Goal: Transaction & Acquisition: Subscribe to service/newsletter

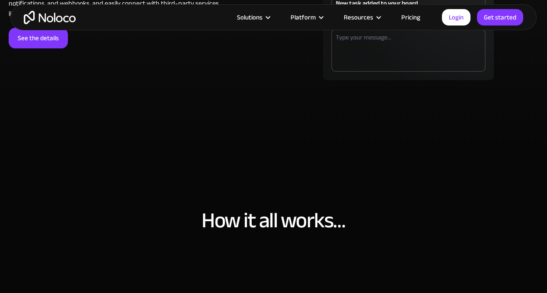
scroll to position [2488, 0]
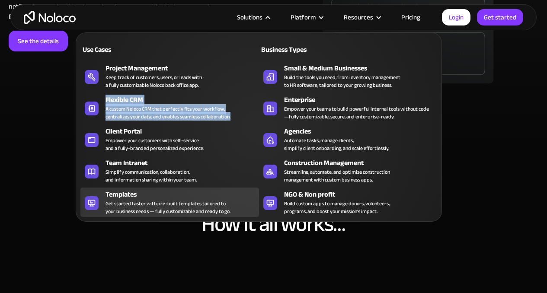
click at [139, 194] on div "Templates" at bounding box center [183, 194] width 157 height 10
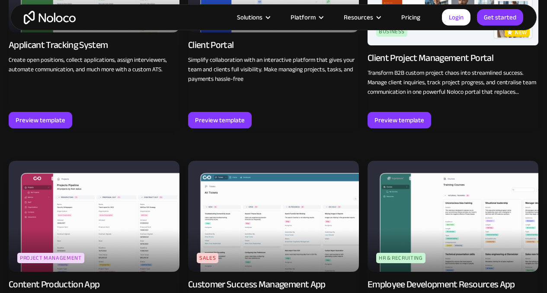
scroll to position [697, 0]
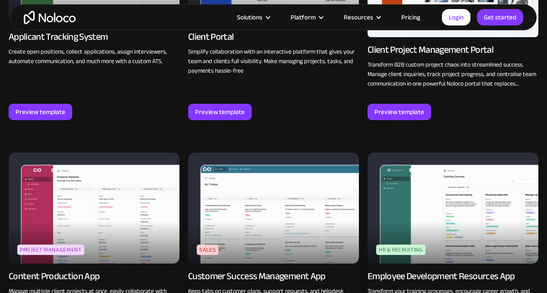
drag, startPoint x: 552, startPoint y: 27, endPoint x: 544, endPoint y: 100, distance: 73.5
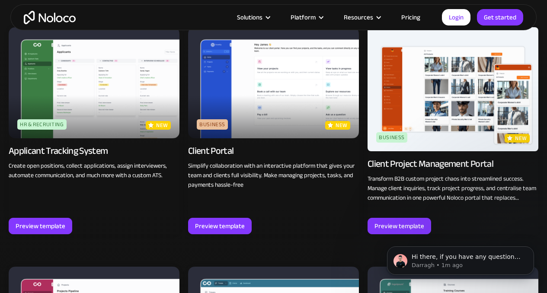
scroll to position [581, 0]
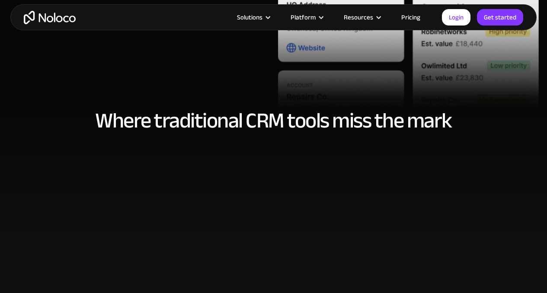
scroll to position [322, 0]
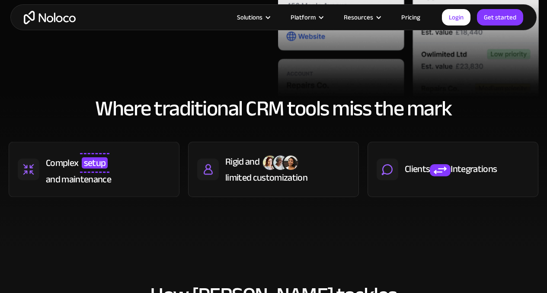
click at [408, 18] on link "Pricing" at bounding box center [410, 17] width 41 height 11
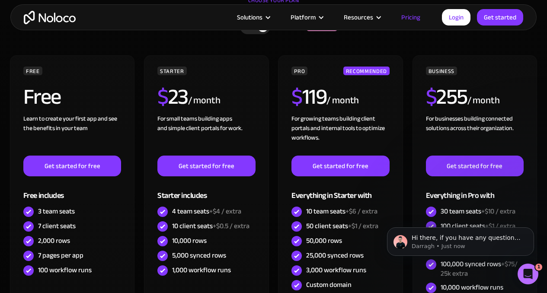
scroll to position [156, 0]
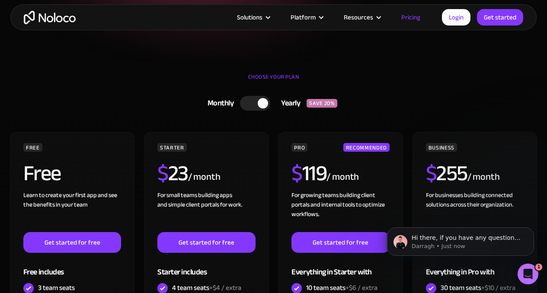
click at [258, 102] on div at bounding box center [263, 103] width 10 height 10
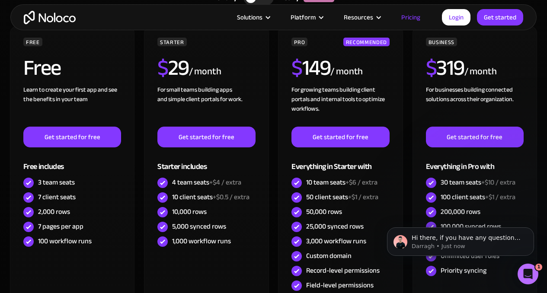
scroll to position [254, 0]
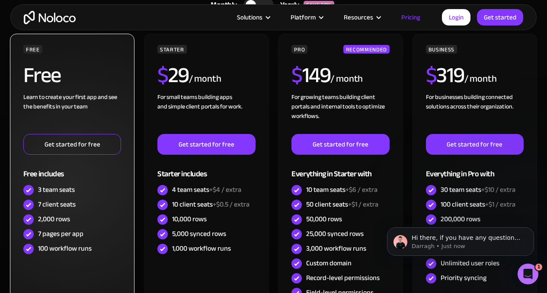
click at [83, 143] on link "Get started for free" at bounding box center [72, 144] width 98 height 21
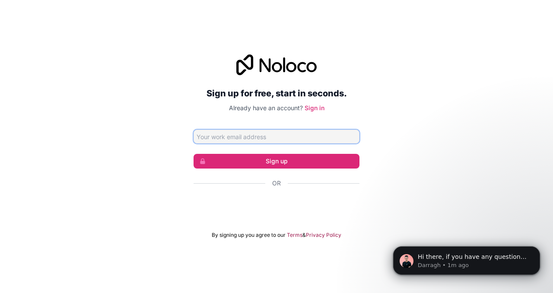
click at [277, 131] on input "Email address" at bounding box center [277, 137] width 166 height 14
type input "[EMAIL_ADDRESS][DOMAIN_NAME]"
click at [427, 131] on div "Sign up for free, start in seconds. Already have an account? Sign in [EMAIL_ADD…" at bounding box center [276, 146] width 553 height 208
click at [300, 137] on input "[EMAIL_ADDRESS][DOMAIN_NAME]" at bounding box center [277, 137] width 166 height 14
click at [377, 112] on div "Sign up for free, start in seconds. Already have an account? Sign in [EMAIL_ADD…" at bounding box center [276, 146] width 553 height 208
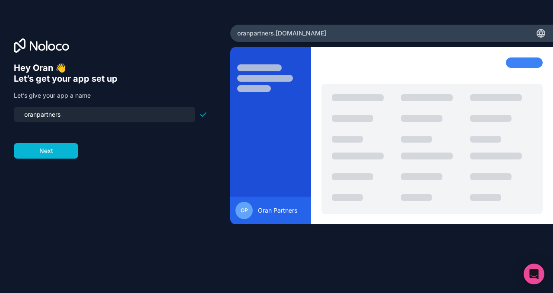
drag, startPoint x: 28, startPoint y: 114, endPoint x: 18, endPoint y: 114, distance: 10.4
click at [18, 114] on div "oranpartners" at bounding box center [105, 115] width 182 height 16
type input "oranpartners"
click at [36, 154] on button "Next" at bounding box center [46, 151] width 64 height 16
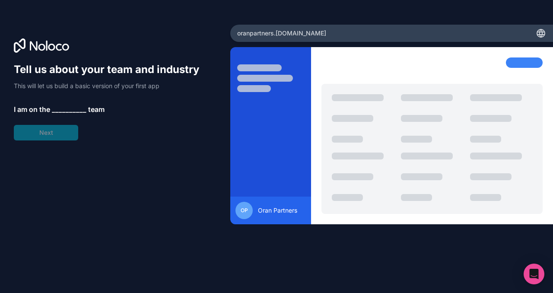
click at [60, 107] on span "__________" at bounding box center [69, 109] width 35 height 10
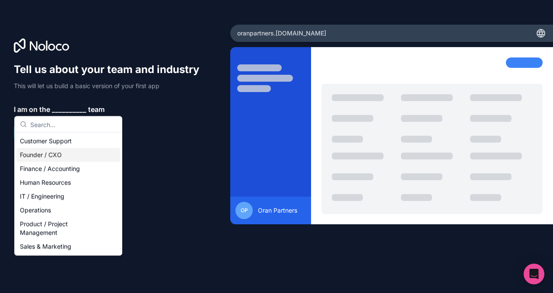
click at [55, 157] on div "Founder / CXO" at bounding box center [68, 155] width 104 height 14
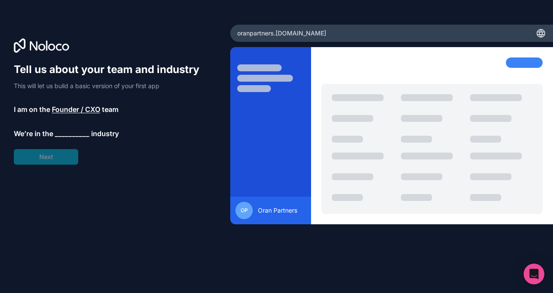
click at [59, 136] on span "__________" at bounding box center [72, 133] width 35 height 10
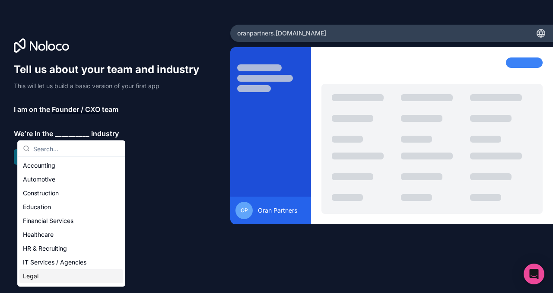
click at [47, 278] on div "Legal" at bounding box center [71, 276] width 104 height 14
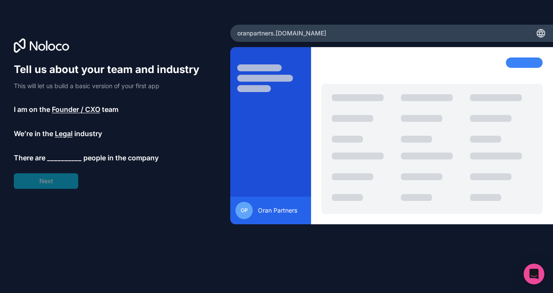
click at [64, 111] on span "Founder / CXO" at bounding box center [76, 109] width 48 height 10
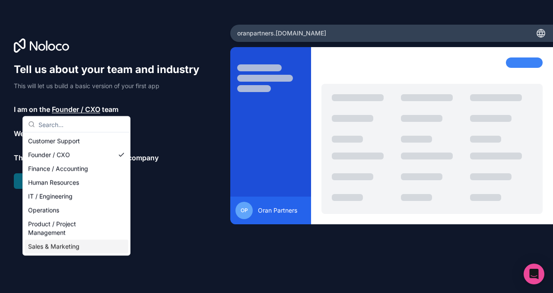
click at [73, 246] on div "Sales & Marketing" at bounding box center [77, 247] width 104 height 14
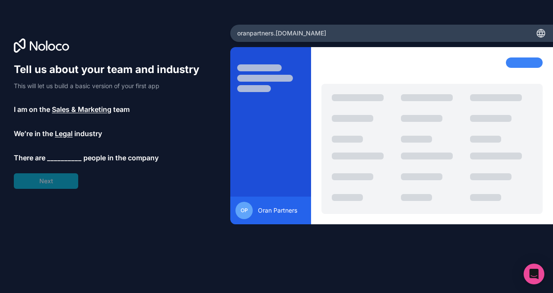
click at [81, 107] on span "Sales & Marketing" at bounding box center [82, 109] width 60 height 10
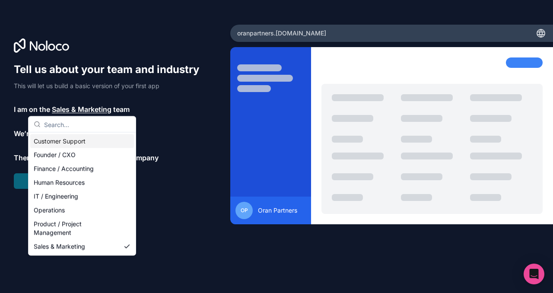
click at [174, 93] on div "Tell us about your team and industry This will let us build a basic version of …" at bounding box center [111, 126] width 194 height 126
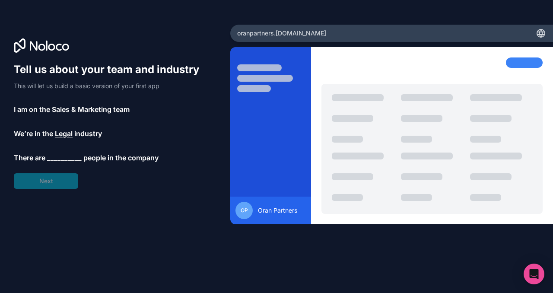
click at [54, 155] on span "__________" at bounding box center [64, 158] width 35 height 10
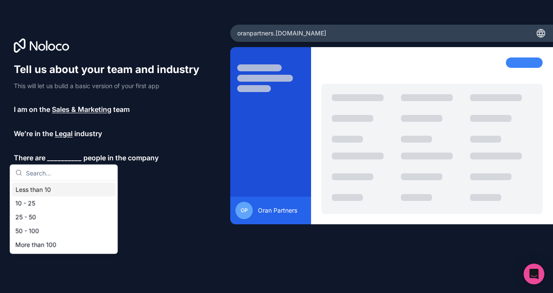
click at [57, 188] on div "Less than 10" at bounding box center [64, 190] width 104 height 14
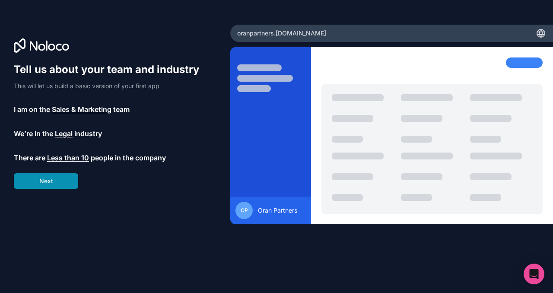
click at [47, 187] on button "Next" at bounding box center [46, 181] width 64 height 16
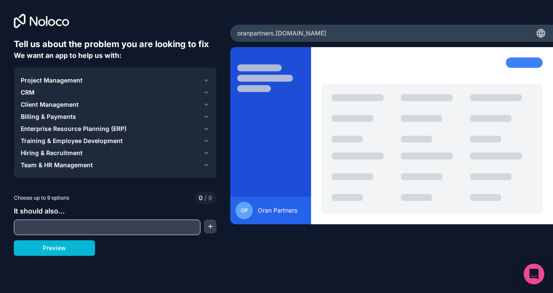
click at [56, 79] on span "Project Management" at bounding box center [52, 80] width 62 height 9
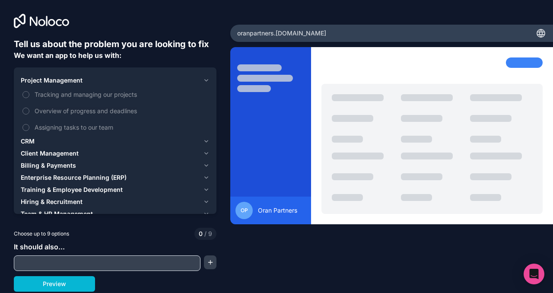
click at [61, 81] on span "Project Management" at bounding box center [52, 80] width 62 height 9
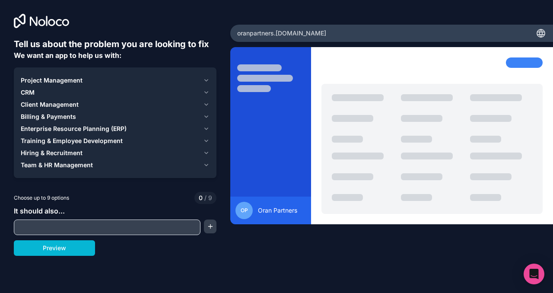
click at [30, 91] on span "CRM" at bounding box center [28, 92] width 14 height 9
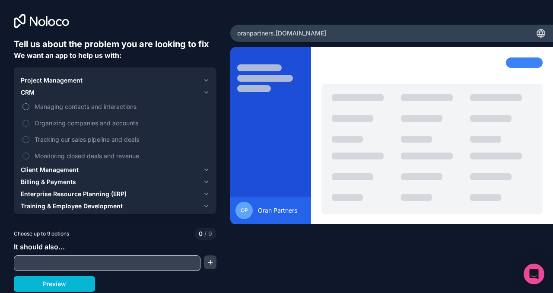
click at [48, 107] on span "Managing contacts and interactions" at bounding box center [121, 106] width 173 height 9
click at [29, 107] on button "Managing contacts and interactions" at bounding box center [25, 106] width 7 height 7
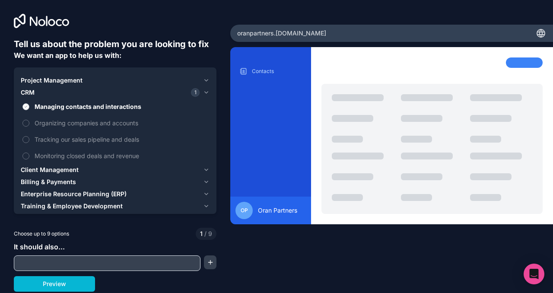
click at [53, 105] on span "Managing contacts and interactions" at bounding box center [121, 106] width 173 height 9
click at [29, 105] on button "Managing contacts and interactions" at bounding box center [25, 106] width 7 height 7
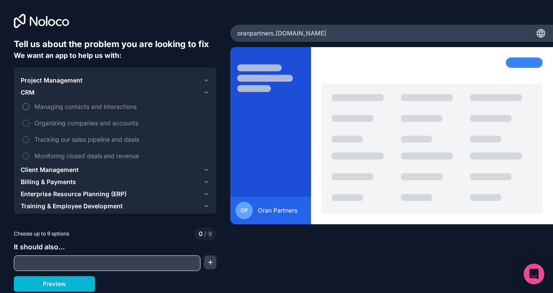
click at [60, 105] on span "Managing contacts and interactions" at bounding box center [121, 106] width 173 height 9
click at [29, 105] on button "Managing contacts and interactions" at bounding box center [25, 106] width 7 height 7
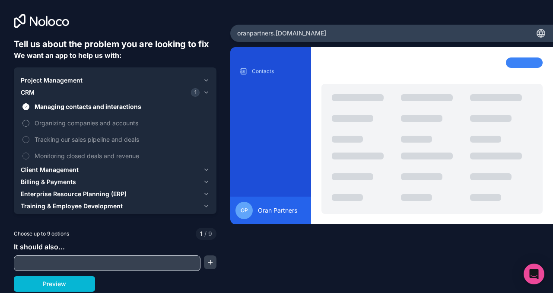
click at [62, 124] on span "Organizing companies and accounts" at bounding box center [121, 122] width 173 height 9
click at [29, 124] on button "Organizing companies and accounts" at bounding box center [25, 123] width 7 height 7
click at [67, 123] on span "Organizing companies and accounts" at bounding box center [121, 122] width 173 height 9
click at [29, 123] on button "Organizing companies and accounts" at bounding box center [25, 123] width 7 height 7
click at [60, 140] on span "Tracking our sales pipeline and deals" at bounding box center [121, 139] width 173 height 9
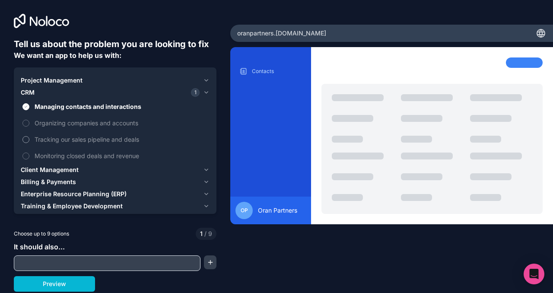
click at [29, 140] on button "Tracking our sales pipeline and deals" at bounding box center [25, 139] width 7 height 7
click at [61, 140] on span "Tracking our sales pipeline and deals" at bounding box center [121, 139] width 173 height 9
click at [29, 140] on button "Tracking our sales pipeline and deals" at bounding box center [25, 139] width 7 height 7
click at [61, 153] on span "Monitoring closed deals and revenue" at bounding box center [121, 155] width 173 height 9
click at [29, 153] on button "Monitoring closed deals and revenue" at bounding box center [25, 156] width 7 height 7
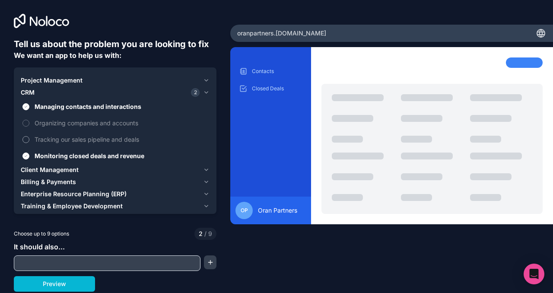
click at [64, 140] on span "Tracking our sales pipeline and deals" at bounding box center [121, 139] width 173 height 9
click at [29, 140] on button "Tracking our sales pipeline and deals" at bounding box center [25, 139] width 7 height 7
click at [64, 140] on span "Tracking our sales pipeline and deals" at bounding box center [121, 139] width 173 height 9
click at [29, 140] on button "Tracking our sales pipeline and deals" at bounding box center [25, 139] width 7 height 7
click at [59, 153] on span "Monitoring closed deals and revenue" at bounding box center [121, 155] width 173 height 9
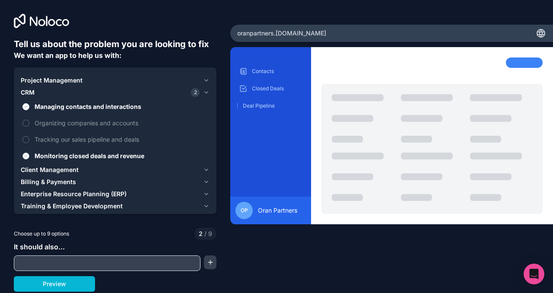
click at [29, 153] on button "Monitoring closed deals and revenue" at bounding box center [25, 156] width 7 height 7
click at [66, 139] on span "Tracking our sales pipeline and deals" at bounding box center [121, 139] width 173 height 9
click at [29, 139] on button "Tracking our sales pipeline and deals" at bounding box center [25, 139] width 7 height 7
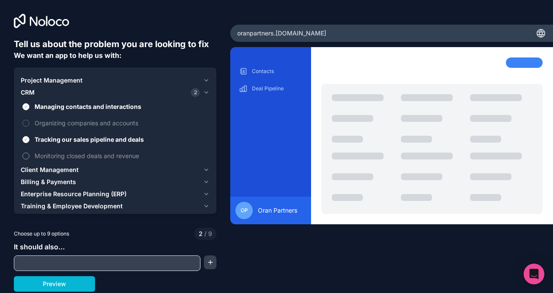
click at [61, 153] on span "Monitoring closed deals and revenue" at bounding box center [121, 155] width 173 height 9
click at [29, 153] on button "Monitoring closed deals and revenue" at bounding box center [25, 156] width 7 height 7
click at [67, 170] on span "Client Management" at bounding box center [50, 170] width 58 height 9
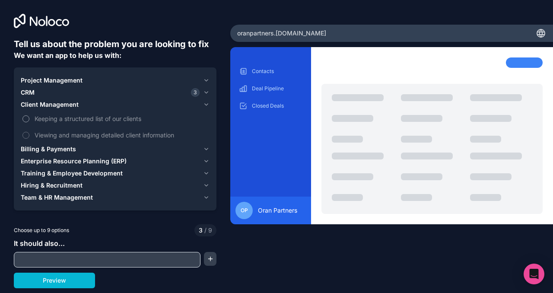
click at [59, 120] on span "Keeping a structured list of our clients" at bounding box center [121, 118] width 173 height 9
click at [29, 120] on button "Keeping a structured list of our clients" at bounding box center [25, 118] width 7 height 7
click at [64, 135] on span "Viewing and managing detailed client information" at bounding box center [121, 135] width 173 height 9
click at [29, 135] on button "Viewing and managing detailed client information" at bounding box center [25, 135] width 7 height 7
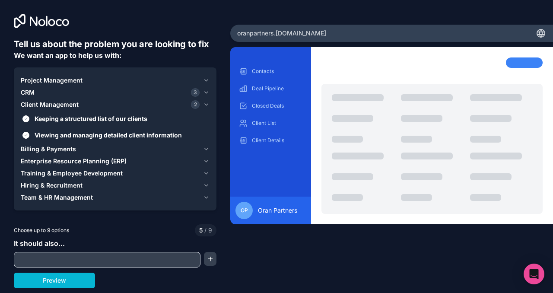
click at [61, 149] on span "Billing & Payments" at bounding box center [48, 149] width 55 height 9
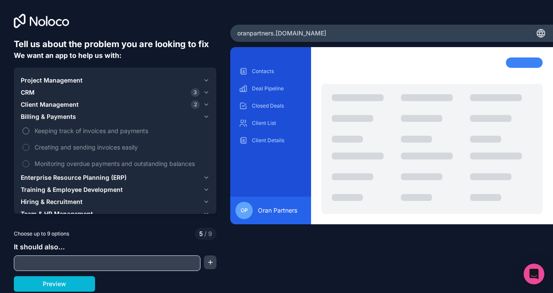
click at [69, 132] on span "Keeping track of invoices and payments" at bounding box center [121, 130] width 173 height 9
click at [29, 132] on button "Keeping track of invoices and payments" at bounding box center [25, 130] width 7 height 7
click at [69, 132] on span "Keeping track of invoices and payments" at bounding box center [121, 130] width 173 height 9
click at [29, 132] on button "Keeping track of invoices and payments" at bounding box center [25, 130] width 7 height 7
click at [58, 175] on span "Enterprise Resource Planning (ERP)" at bounding box center [74, 177] width 106 height 9
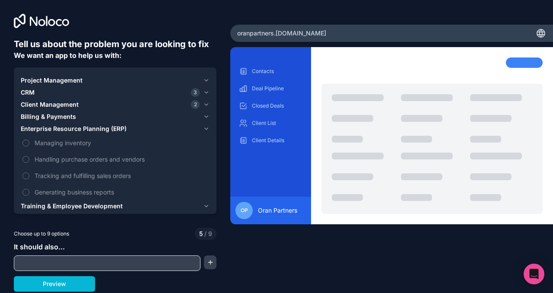
click at [70, 204] on span "Training & Employee Development" at bounding box center [72, 206] width 102 height 9
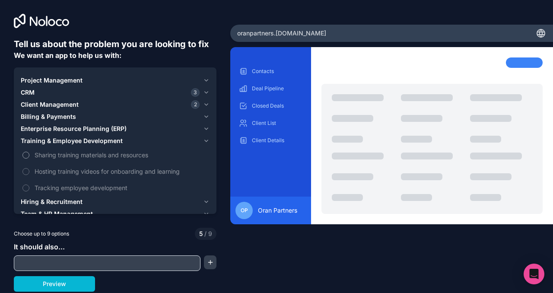
click at [80, 154] on span "Sharing training materials and resources" at bounding box center [121, 154] width 173 height 9
click at [29, 154] on button "Sharing training materials and resources" at bounding box center [25, 155] width 7 height 7
click at [79, 156] on span "Sharing training materials and resources" at bounding box center [121, 154] width 173 height 9
click at [29, 156] on button "Sharing training materials and resources" at bounding box center [25, 155] width 7 height 7
click at [76, 174] on span "Hosting training videos for onboarding and learning" at bounding box center [121, 171] width 173 height 9
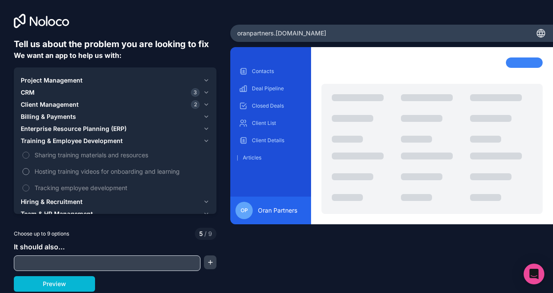
click at [29, 174] on button "Hosting training videos for onboarding and learning" at bounding box center [25, 171] width 7 height 7
click at [76, 174] on span "Hosting training videos for onboarding and learning" at bounding box center [121, 171] width 173 height 9
click at [29, 174] on button "Hosting training videos for onboarding and learning" at bounding box center [25, 171] width 7 height 7
click at [76, 187] on span "Tracking employee development" at bounding box center [121, 187] width 173 height 9
click at [29, 187] on button "Tracking employee development" at bounding box center [25, 188] width 7 height 7
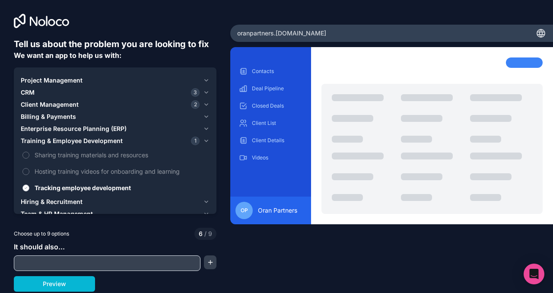
click at [76, 187] on span "Tracking employee development" at bounding box center [121, 187] width 173 height 9
click at [29, 187] on button "Tracking employee development" at bounding box center [25, 188] width 7 height 7
click at [85, 151] on span "Sharing training materials and resources" at bounding box center [121, 154] width 173 height 9
click at [29, 152] on button "Sharing training materials and resources" at bounding box center [25, 155] width 7 height 7
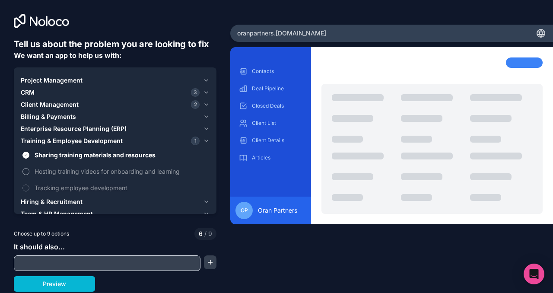
click at [79, 167] on span "Hosting training videos for onboarding and learning" at bounding box center [121, 171] width 173 height 9
click at [29, 168] on button "Hosting training videos for onboarding and learning" at bounding box center [25, 171] width 7 height 7
click at [74, 183] on label "Tracking employee development" at bounding box center [115, 188] width 189 height 16
click at [29, 185] on button "Tracking employee development" at bounding box center [25, 188] width 7 height 7
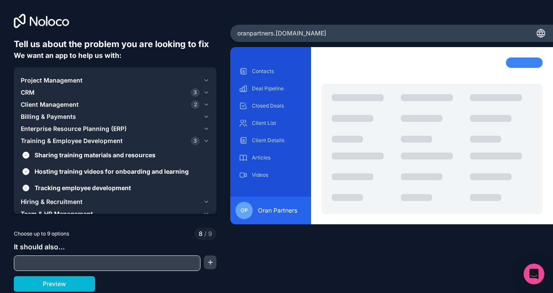
click at [110, 187] on span "Tracking employee development" at bounding box center [121, 187] width 173 height 9
click at [29, 187] on button "Tracking employee development" at bounding box center [25, 188] width 7 height 7
click at [119, 171] on span "Hosting training videos for onboarding and learning" at bounding box center [121, 171] width 173 height 9
click at [29, 171] on button "Hosting training videos for onboarding and learning" at bounding box center [25, 171] width 7 height 7
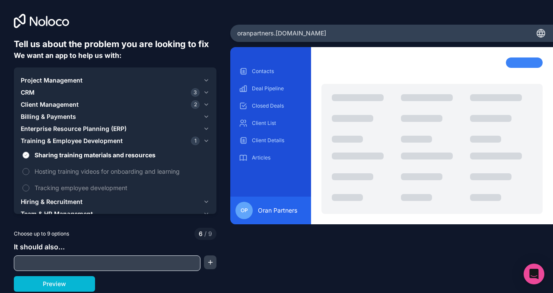
click at [121, 150] on span "Sharing training materials and resources" at bounding box center [121, 154] width 173 height 9
click at [29, 152] on button "Sharing training materials and resources" at bounding box center [25, 155] width 7 height 7
click at [105, 188] on span "Tracking employee development" at bounding box center [121, 187] width 173 height 9
click at [29, 188] on button "Tracking employee development" at bounding box center [25, 188] width 7 height 7
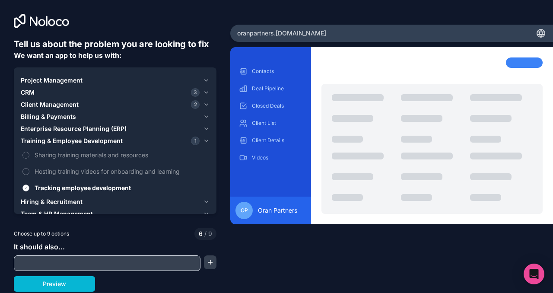
click at [105, 188] on span "Tracking employee development" at bounding box center [121, 187] width 173 height 9
click at [29, 188] on button "Tracking employee development" at bounding box center [25, 188] width 7 height 7
click at [105, 141] on span "Training & Employee Development" at bounding box center [72, 141] width 102 height 9
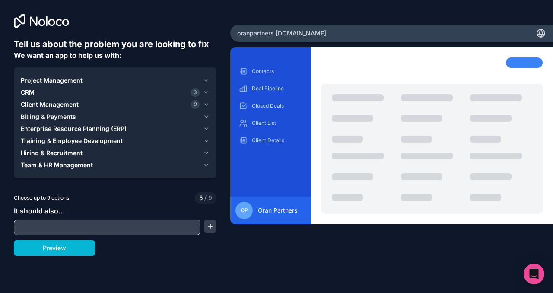
click at [73, 154] on span "Hiring & Recruitment" at bounding box center [52, 153] width 62 height 9
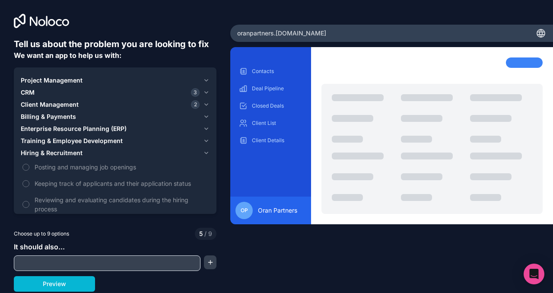
click at [73, 154] on span "Hiring & Recruitment" at bounding box center [52, 153] width 62 height 9
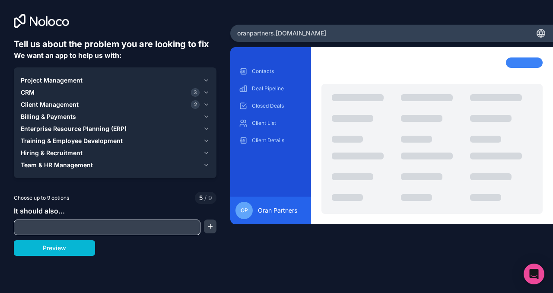
click at [72, 165] on span "Team & HR Management" at bounding box center [57, 165] width 72 height 9
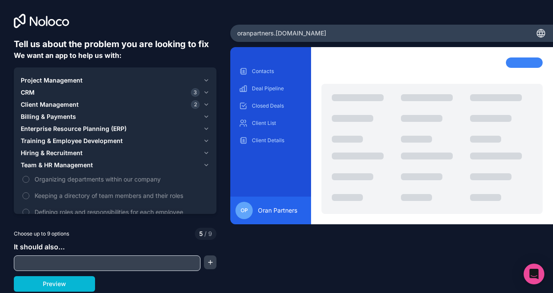
click at [72, 165] on span "Team & HR Management" at bounding box center [57, 165] width 72 height 9
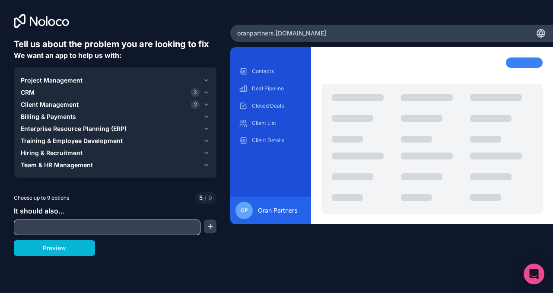
click at [75, 220] on div at bounding box center [107, 228] width 187 height 16
click at [76, 224] on input "text" at bounding box center [107, 227] width 182 height 12
click at [85, 226] on input "text" at bounding box center [107, 227] width 182 height 12
click at [86, 226] on input "text" at bounding box center [107, 227] width 182 height 12
type input "Chat"
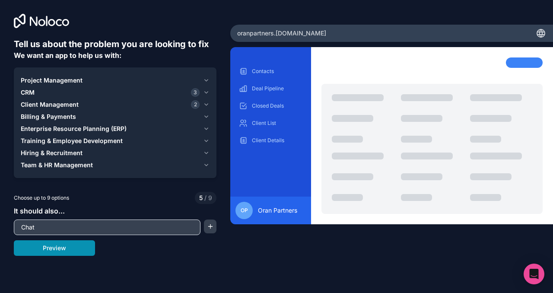
click at [87, 252] on button "Preview" at bounding box center [54, 248] width 81 height 16
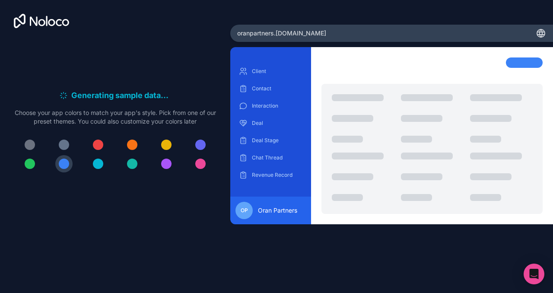
click at [99, 163] on div at bounding box center [98, 164] width 10 height 10
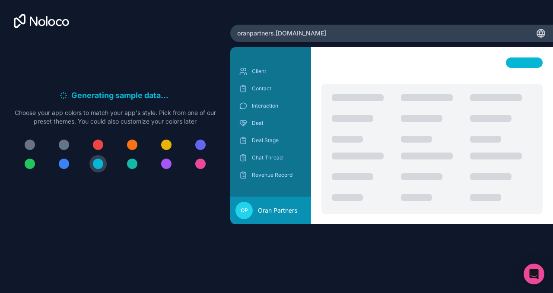
click at [58, 164] on button at bounding box center [63, 163] width 17 height 17
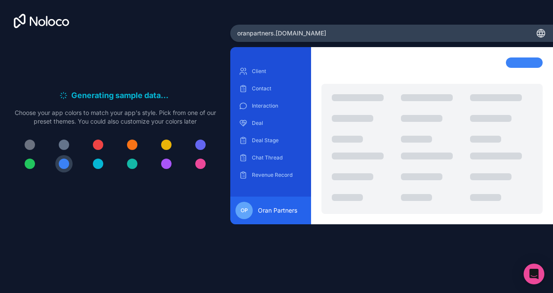
click at [63, 143] on div at bounding box center [64, 145] width 10 height 10
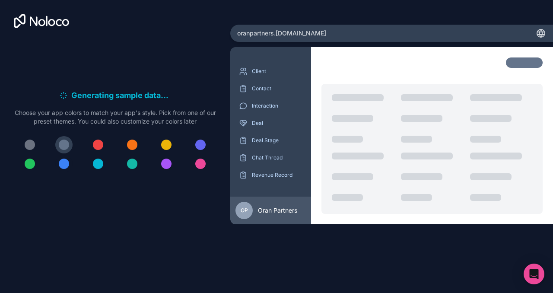
click at [61, 163] on div at bounding box center [64, 164] width 10 height 10
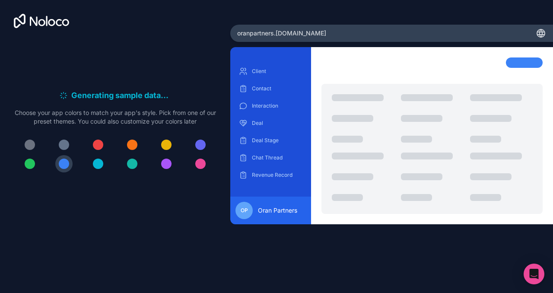
click at [309, 33] on div "oranpartners .[DOMAIN_NAME]" at bounding box center [391, 33] width 323 height 17
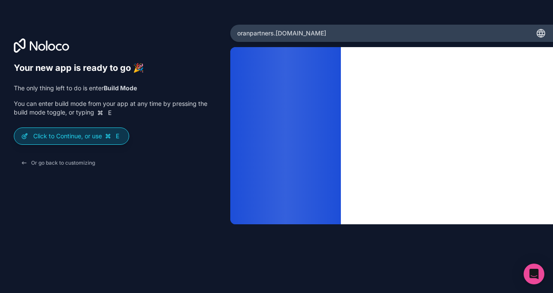
click at [97, 139] on p "Click to Continue, or use E" at bounding box center [77, 136] width 89 height 9
